Goal: Transaction & Acquisition: Download file/media

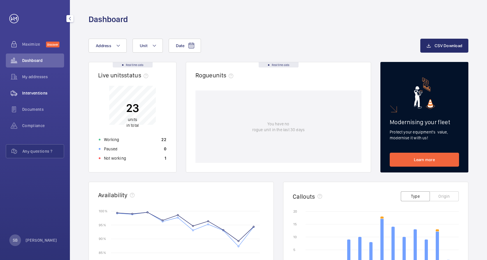
click at [31, 95] on span "Interventions" at bounding box center [43, 93] width 42 height 6
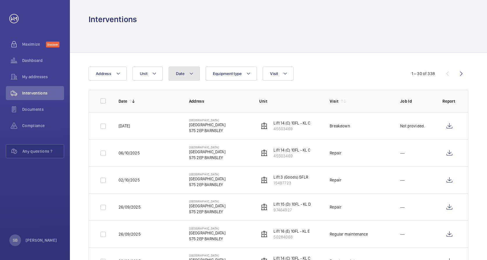
click at [196, 74] on button "Date" at bounding box center [184, 74] width 31 height 14
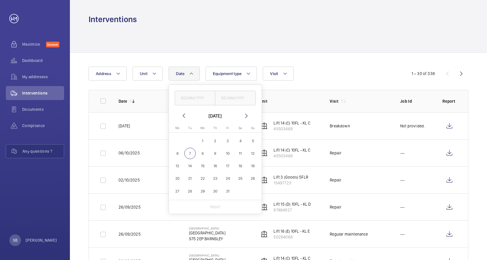
click at [188, 151] on span "7" at bounding box center [189, 153] width 11 height 11
type input "[DATE]"
click at [189, 154] on span "7" at bounding box center [189, 153] width 11 height 11
type input "[DATE]"
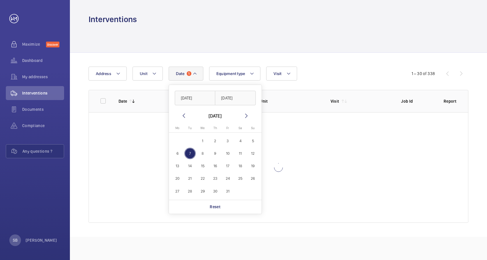
click at [189, 154] on span "7" at bounding box center [189, 153] width 11 height 11
type input "[DATE]"
click at [309, 170] on div "Interventions Date 1 [DATE] [DATE] [DATE] [DATE] Mo [DATE] Tu [DATE] We [DATE] …" at bounding box center [278, 130] width 417 height 260
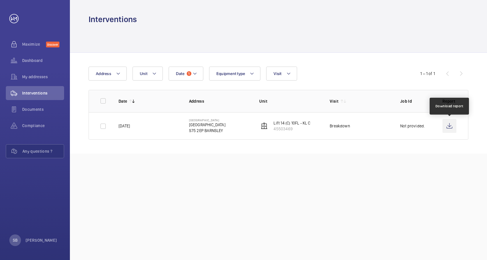
click at [449, 125] on wm-front-icon-button at bounding box center [450, 126] width 14 height 14
